Goal: Information Seeking & Learning: Learn about a topic

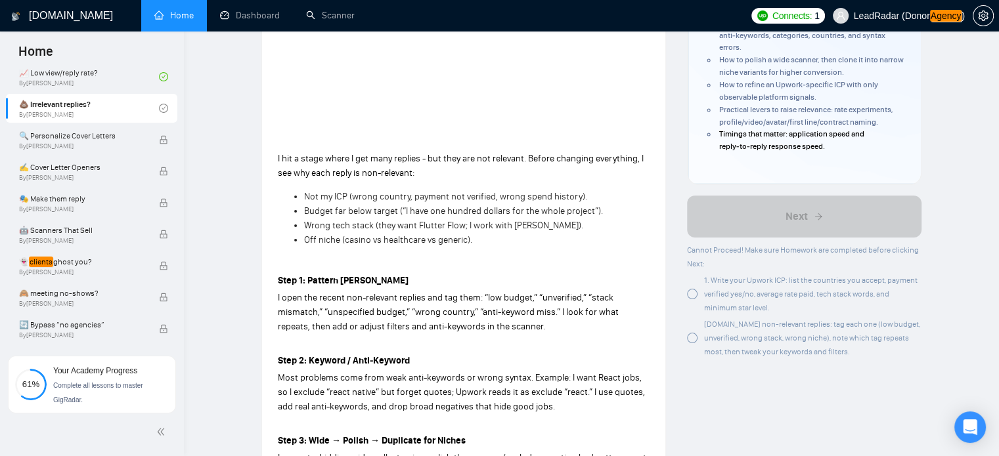
scroll to position [281, 0]
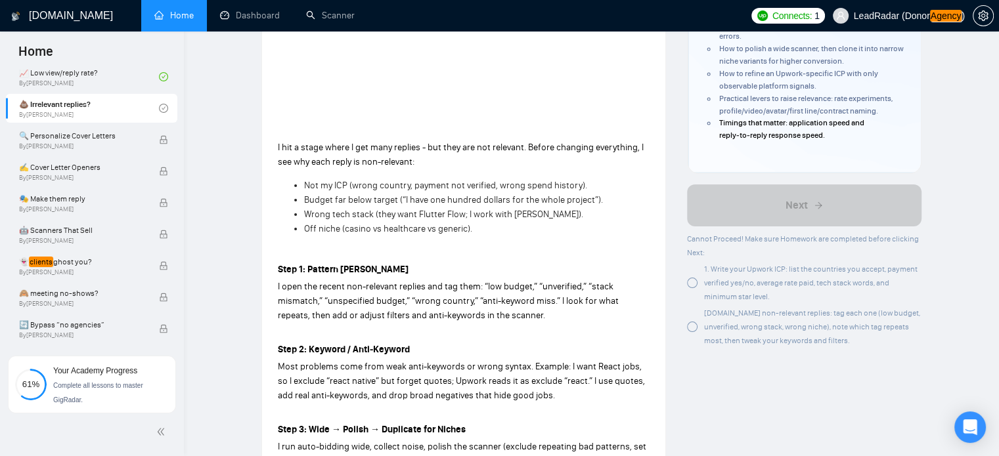
click at [691, 284] on div at bounding box center [692, 283] width 11 height 11
click at [693, 330] on div at bounding box center [692, 327] width 11 height 11
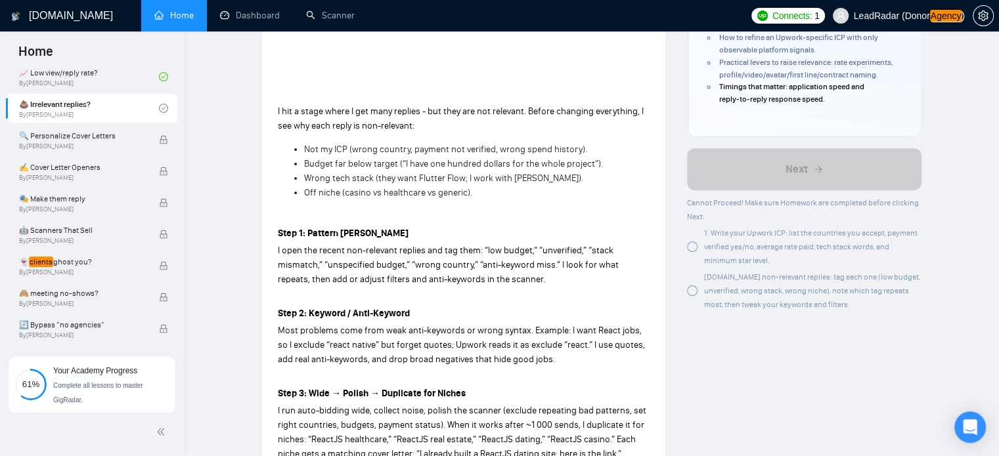
scroll to position [326, 0]
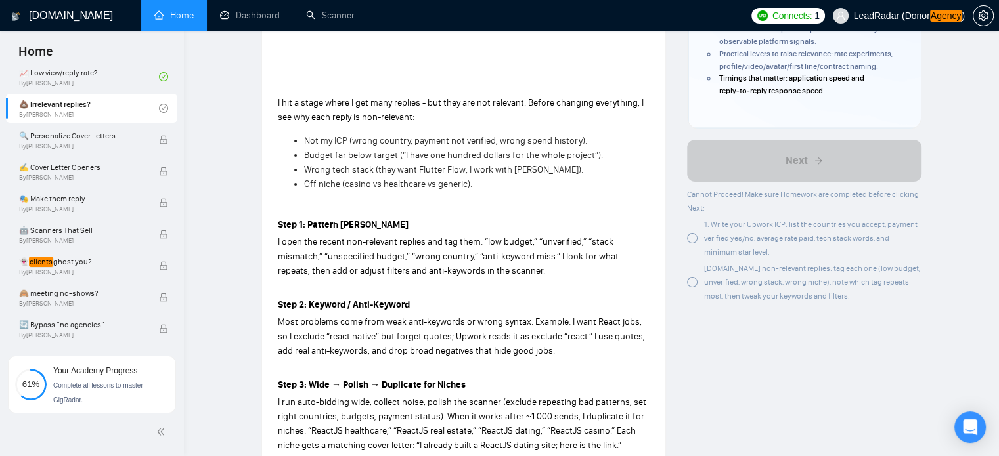
click at [693, 241] on div at bounding box center [692, 238] width 11 height 11
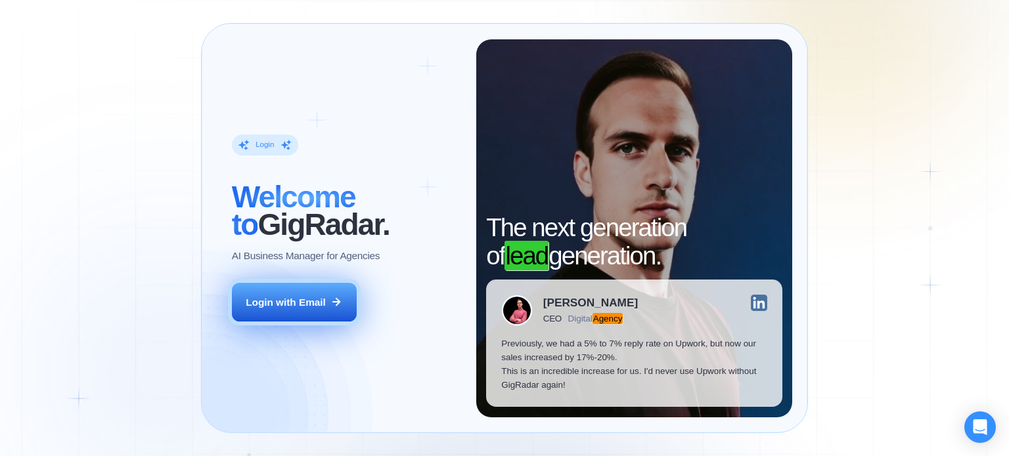
click at [278, 307] on div "Login with Email" at bounding box center [286, 303] width 80 height 14
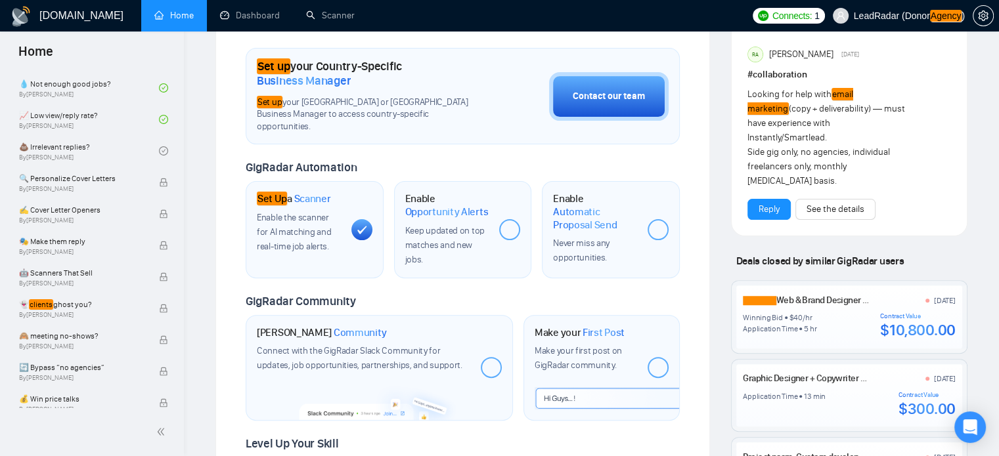
scroll to position [779, 0]
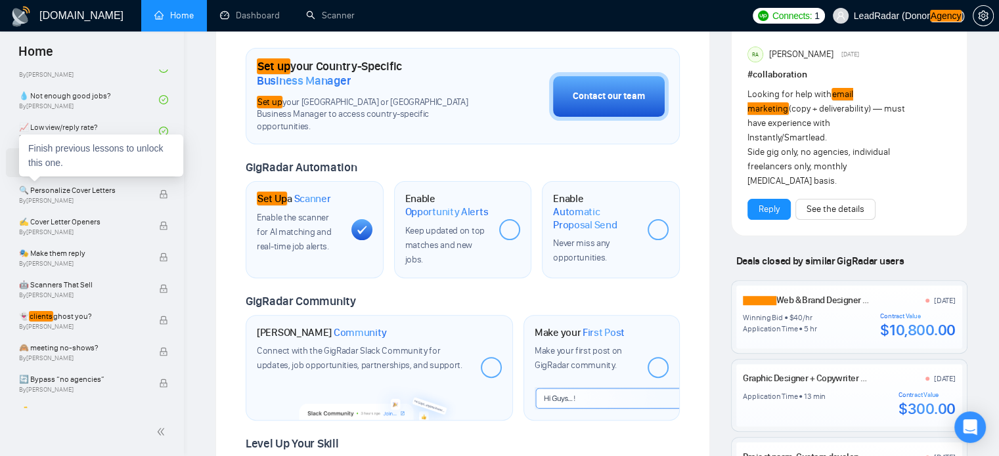
click at [50, 161] on div "Finish previous lessons to unlock this one." at bounding box center [101, 156] width 164 height 42
click at [75, 165] on link "💩 Irrelevant replies? By [PERSON_NAME]" at bounding box center [89, 162] width 140 height 29
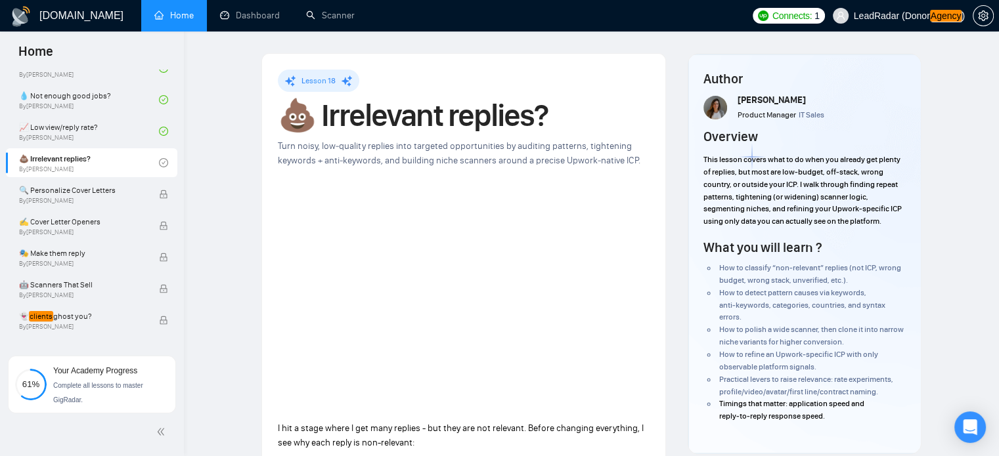
scroll to position [399, 0]
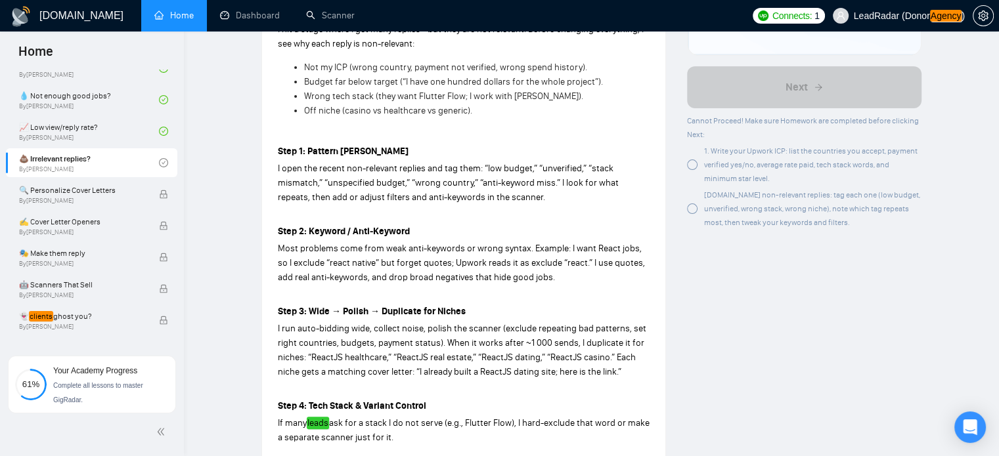
click at [718, 171] on div "1. Write your Upwork ICP: list the countries you accept, payment verified yes/n…" at bounding box center [812, 164] width 217 height 41
click at [695, 201] on div "[DOMAIN_NAME] non-relevant replies: tag each one (low budget, unverified, wrong…" at bounding box center [804, 208] width 234 height 41
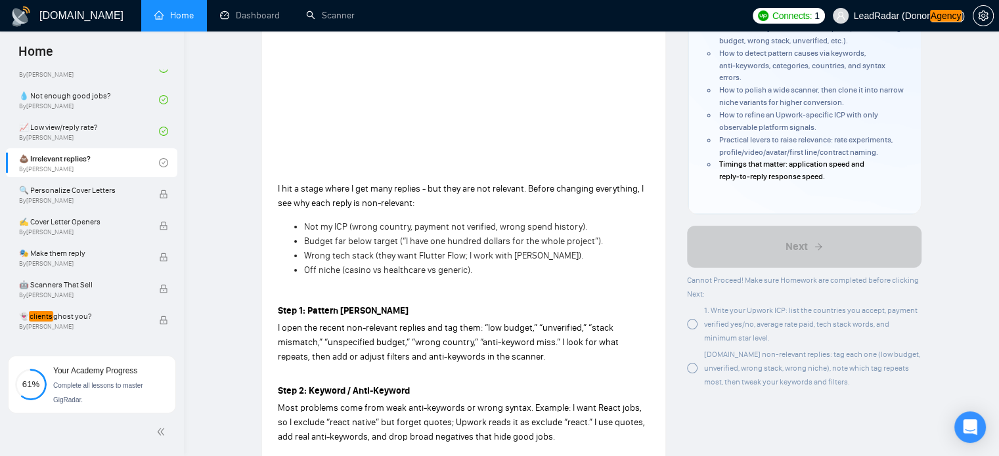
scroll to position [238, 0]
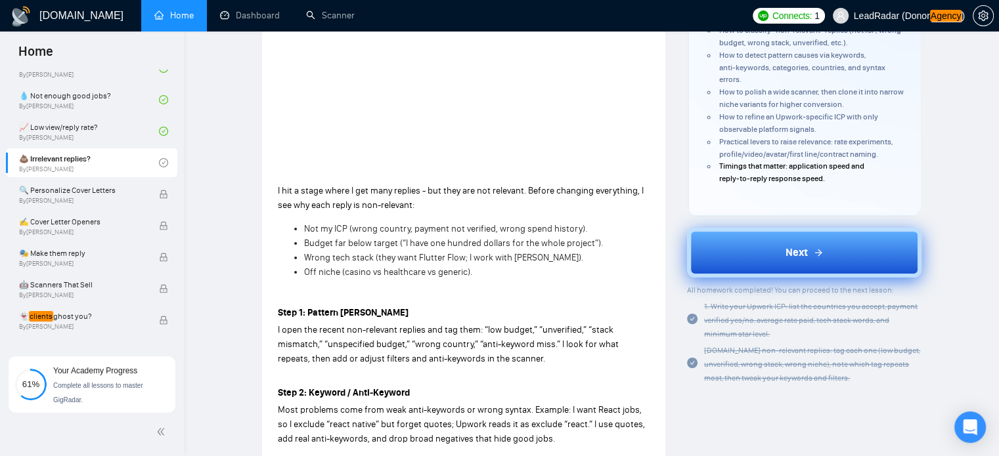
click at [789, 255] on span "Next" at bounding box center [796, 253] width 22 height 16
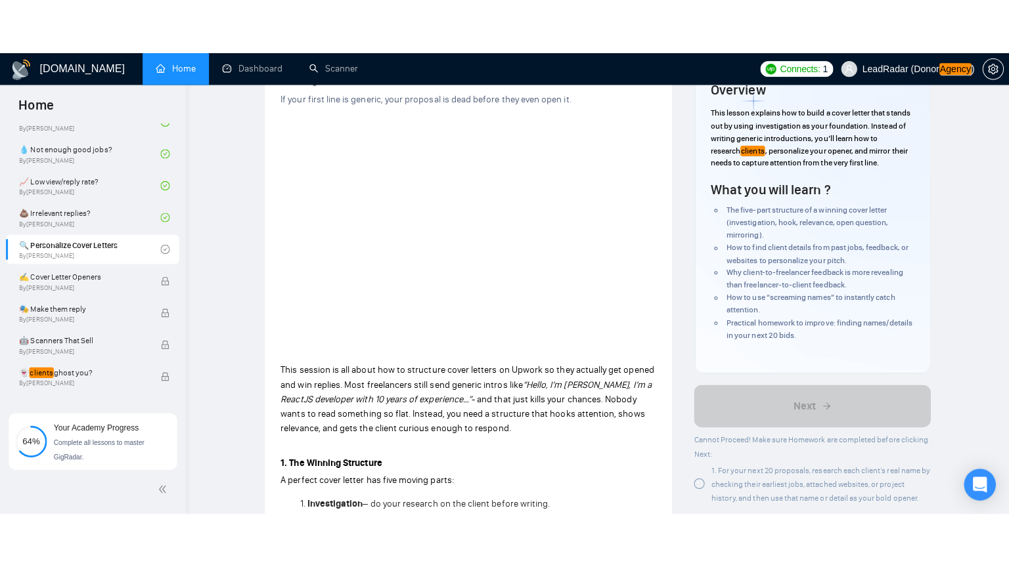
scroll to position [128, 0]
